Goal: Information Seeking & Learning: Find specific fact

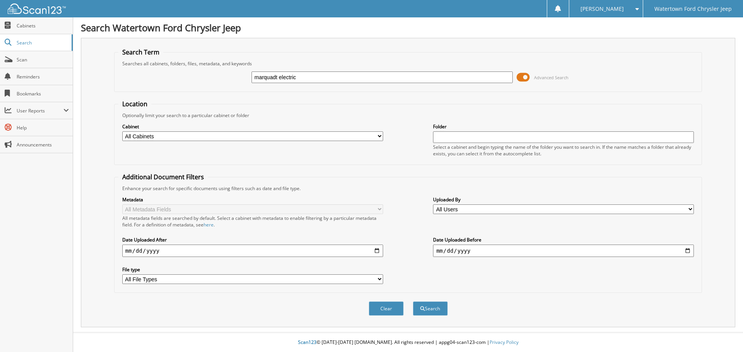
type input "marquadt electric"
click at [413, 302] on button "Search" at bounding box center [430, 309] width 35 height 14
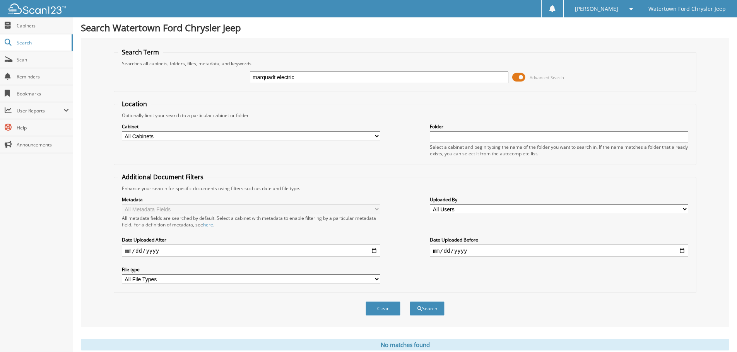
drag, startPoint x: 338, startPoint y: 80, endPoint x: -20, endPoint y: 52, distance: 358.8
click at [0, 52] on html "[PERSON_NAME] Settings Logout Watertown Ford Chrysler Jeep Close Cabinets Searc…" at bounding box center [368, 189] width 737 height 378
type input "103078"
click at [410, 302] on button "Search" at bounding box center [427, 309] width 35 height 14
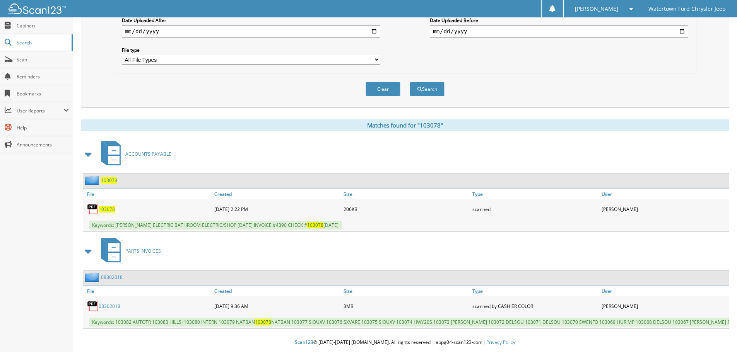
click at [104, 206] on span "103078" at bounding box center [107, 209] width 16 height 7
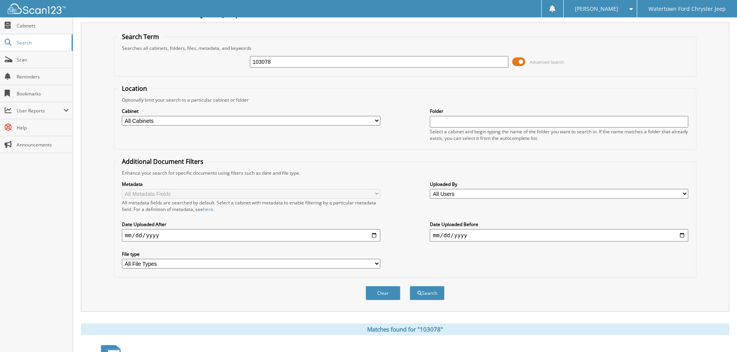
scroll to position [0, 0]
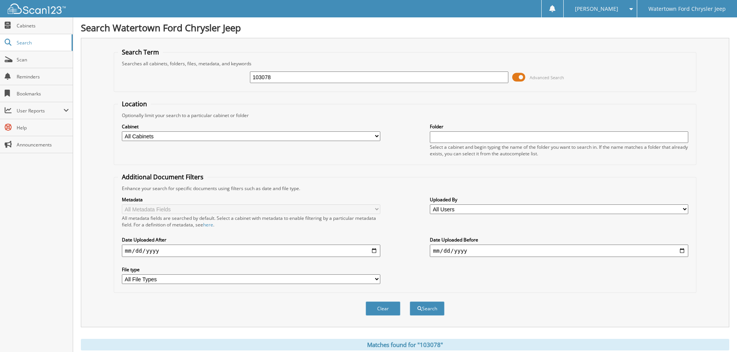
drag, startPoint x: 318, startPoint y: 78, endPoint x: -197, endPoint y: 87, distance: 514.8
click at [0, 87] on html "[PERSON_NAME] Settings Logout Watertown Ford Chrysler Jeep Close Cabinets Searc…" at bounding box center [368, 286] width 737 height 572
type input "104241"
click at [410, 302] on button "Search" at bounding box center [427, 309] width 35 height 14
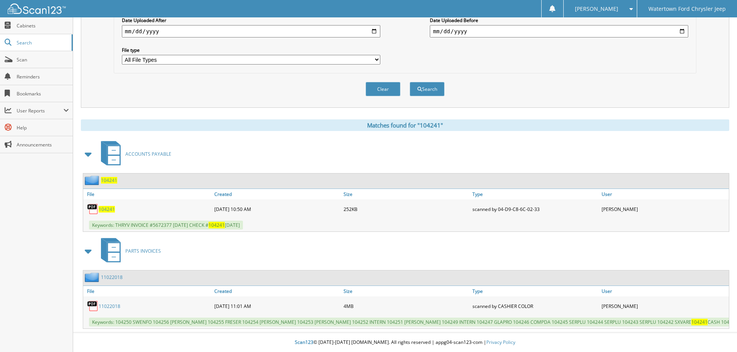
scroll to position [226, 0]
click at [108, 206] on span "104241" at bounding box center [107, 209] width 16 height 7
